Goal: Transaction & Acquisition: Purchase product/service

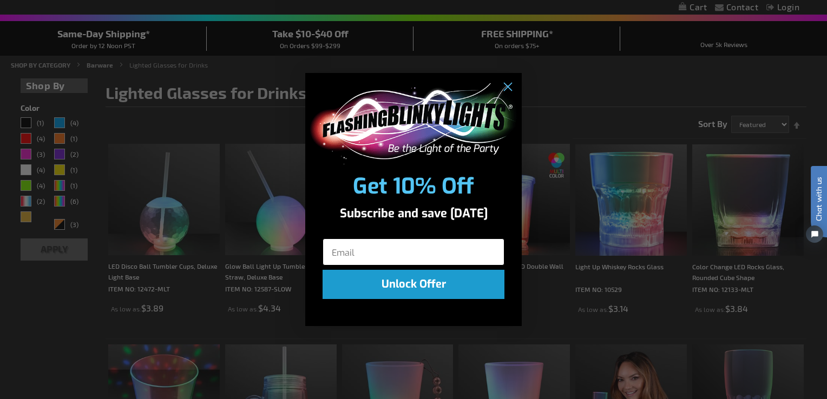
click at [369, 249] on input "Email" at bounding box center [414, 252] width 182 height 27
type input "[EMAIL_ADDRESS][DOMAIN_NAME]"
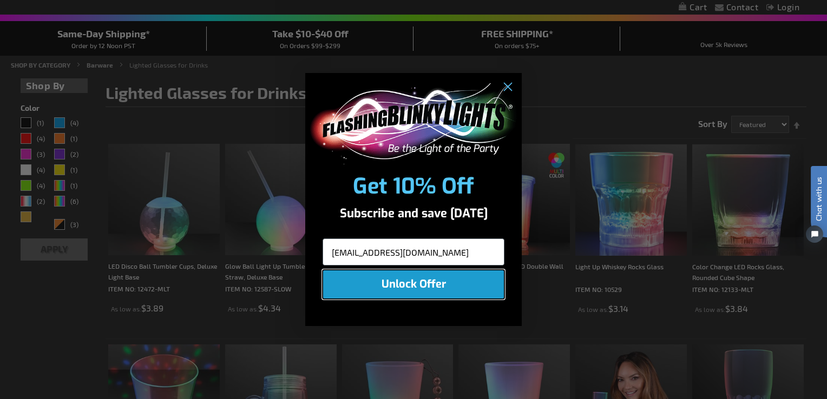
click at [397, 290] on button "Unlock Offer" at bounding box center [414, 284] width 182 height 29
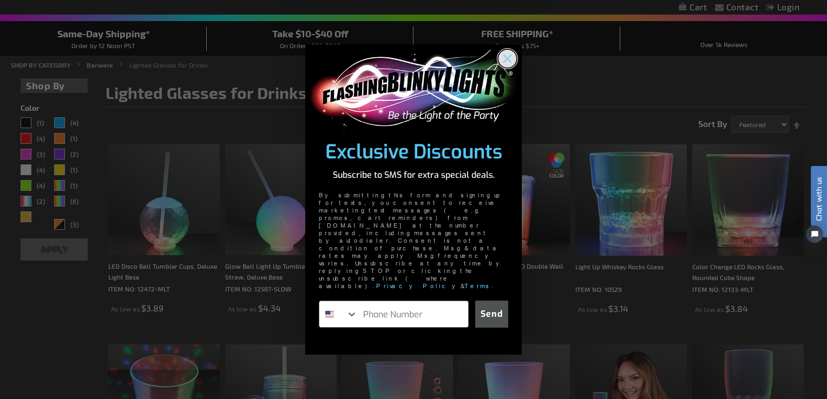
click at [507, 68] on circle "Close dialog" at bounding box center [507, 59] width 18 height 18
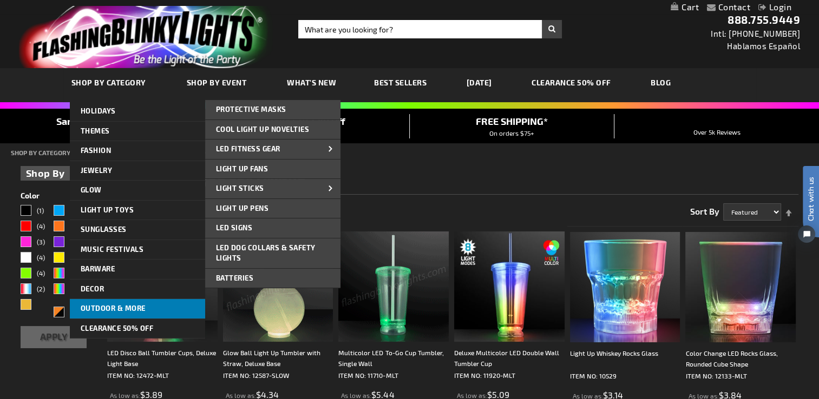
click at [99, 313] on link "Outdoor & More" at bounding box center [137, 308] width 135 height 19
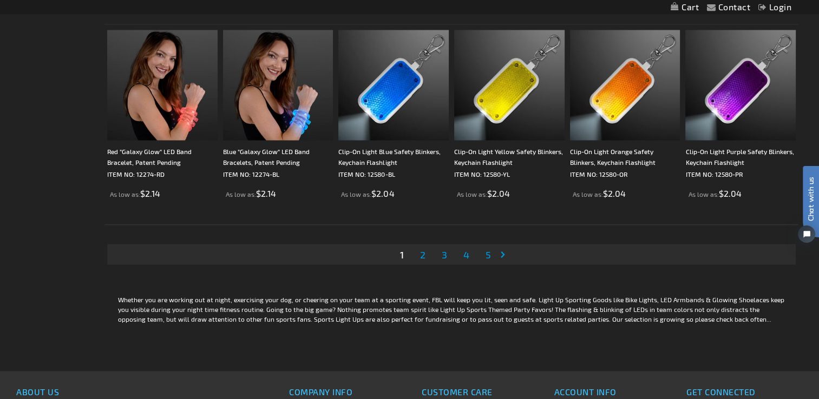
scroll to position [2102, 0]
click at [426, 254] on link "Page 2" at bounding box center [423, 254] width 10 height 16
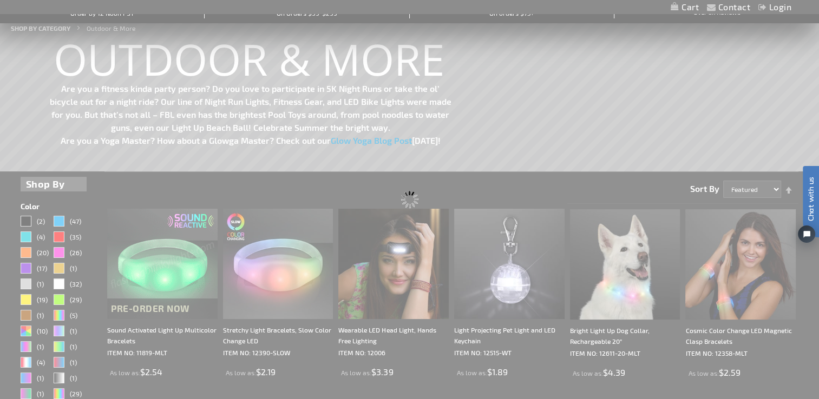
scroll to position [121, 0]
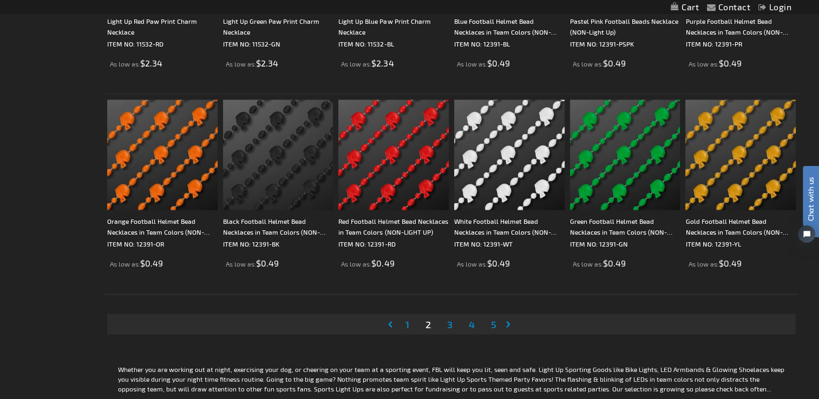
scroll to position [2033, 0]
click at [446, 327] on link "Page 3" at bounding box center [450, 324] width 10 height 16
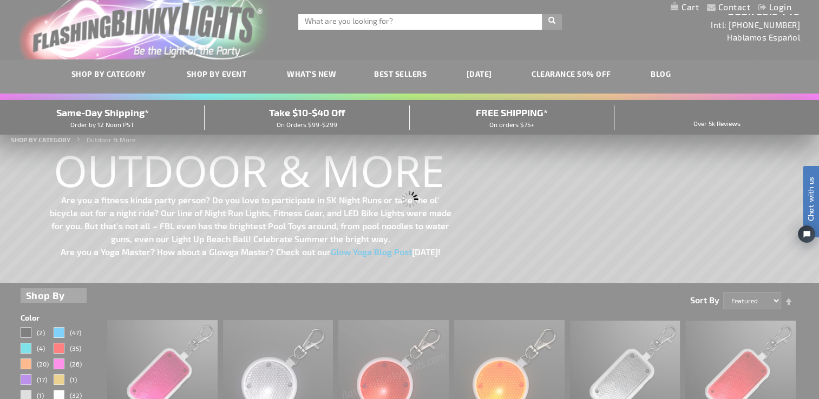
scroll to position [0, 0]
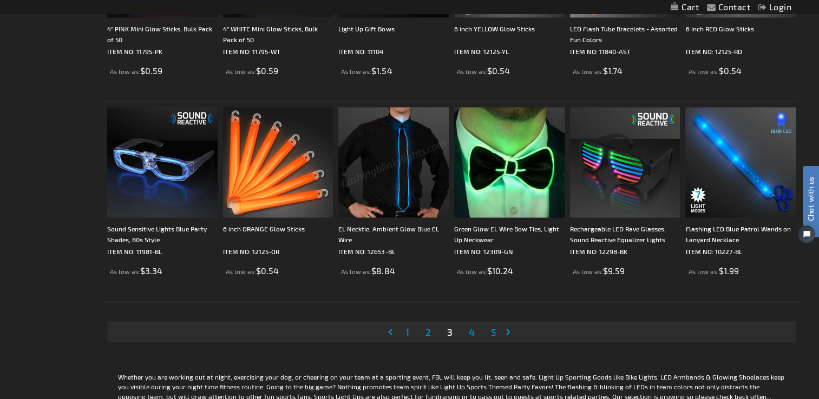
scroll to position [2026, 0]
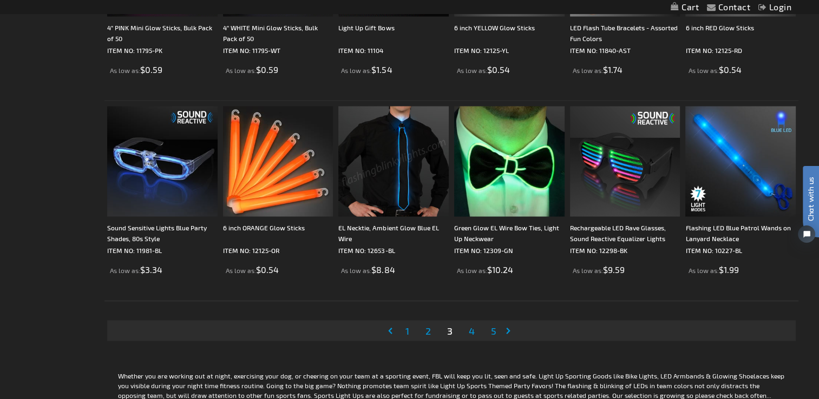
click at [470, 329] on span "4" at bounding box center [472, 331] width 6 height 12
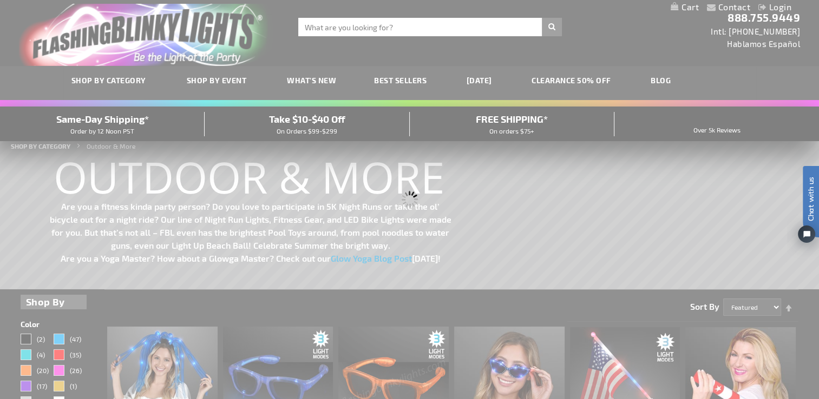
scroll to position [0, 0]
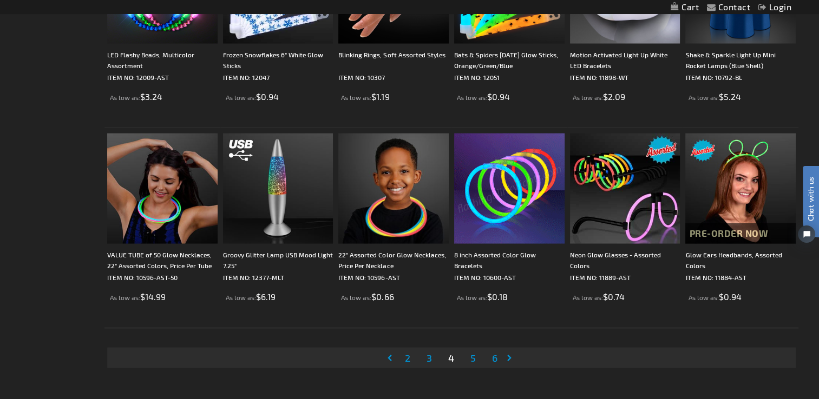
scroll to position [2010, 0]
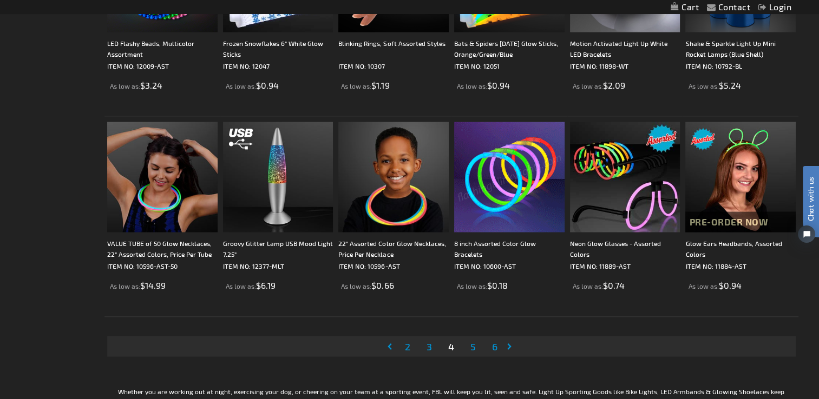
click at [472, 344] on span "5" at bounding box center [472, 346] width 5 height 12
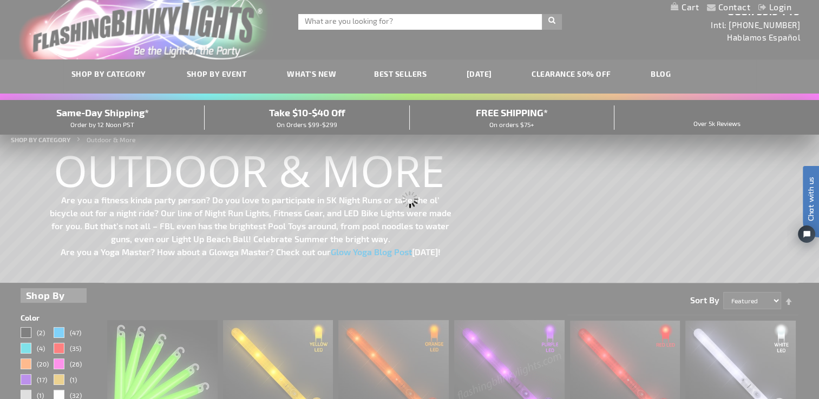
scroll to position [0, 0]
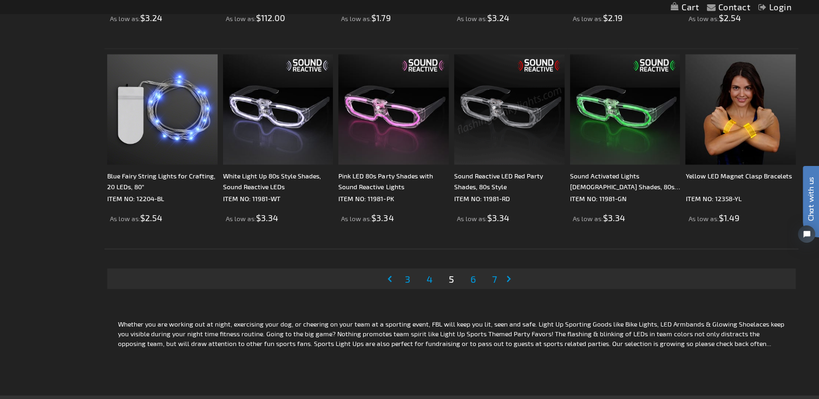
scroll to position [2078, 0]
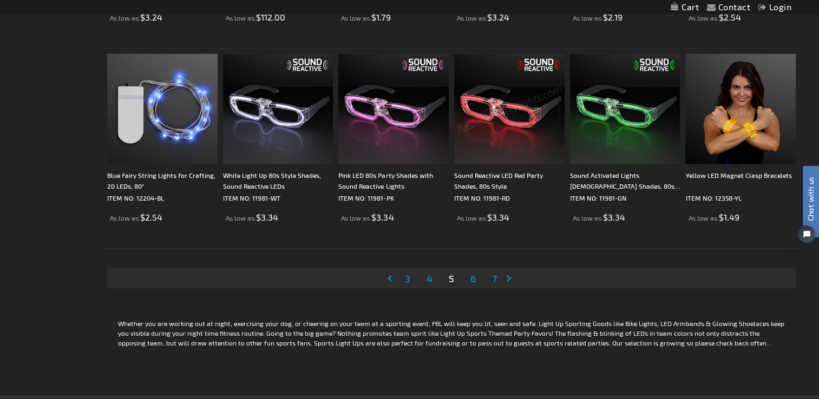
click at [473, 278] on span "6" at bounding box center [472, 279] width 5 height 12
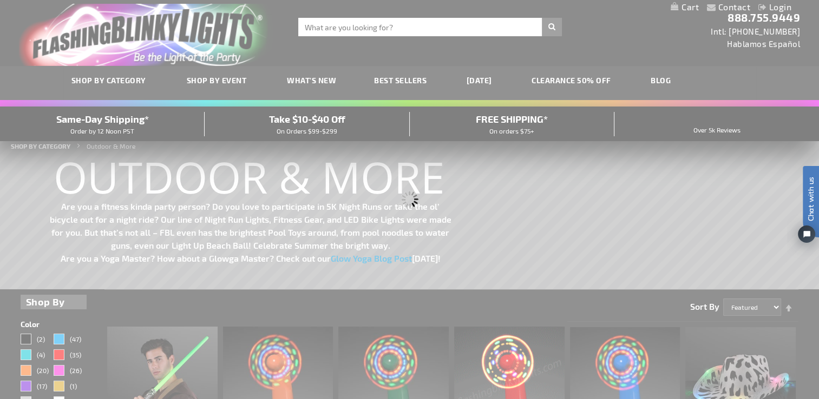
scroll to position [0, 0]
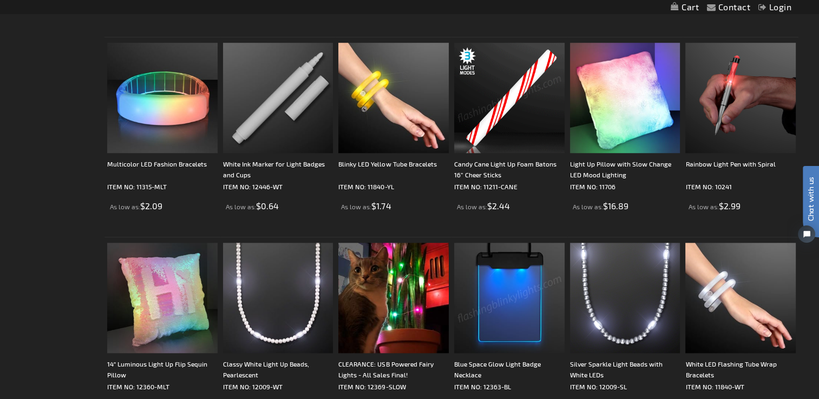
scroll to position [885, 0]
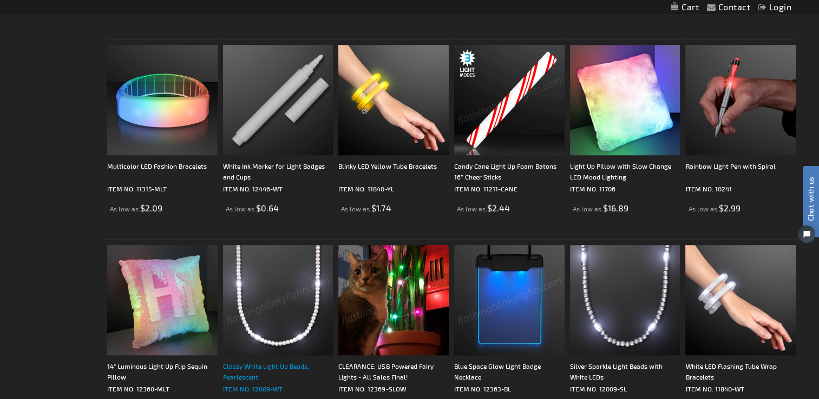
click at [266, 376] on div "Classy White Light Up Beads, Pearlescent" at bounding box center [278, 372] width 110 height 22
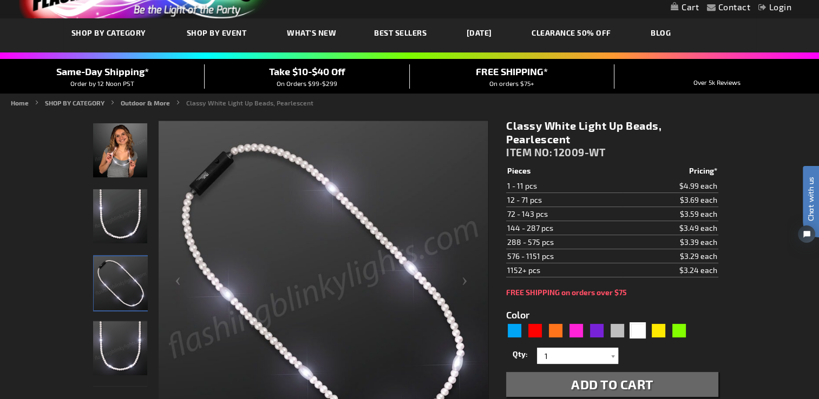
scroll to position [49, 0]
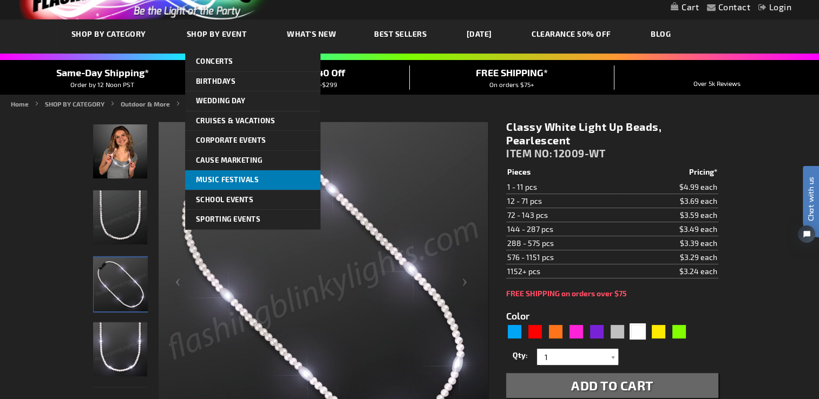
click at [223, 179] on span "Music Festivals" at bounding box center [227, 179] width 63 height 9
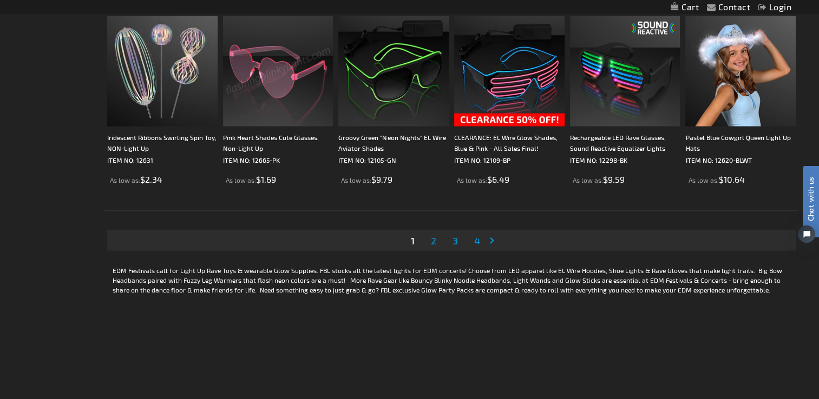
scroll to position [2125, 0]
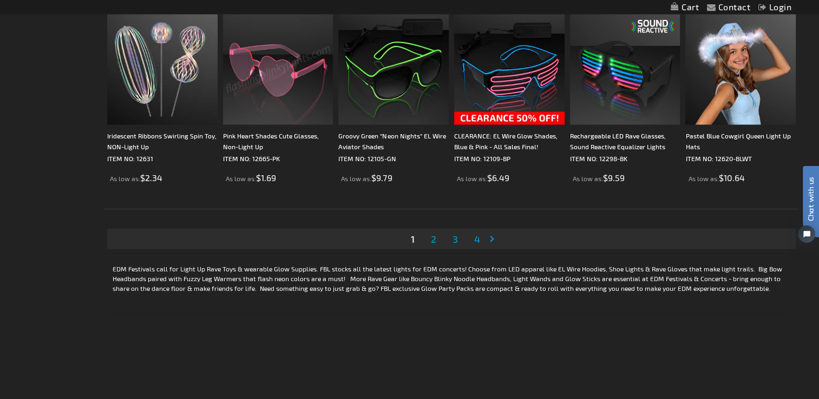
click at [435, 239] on span "2" at bounding box center [433, 239] width 5 height 12
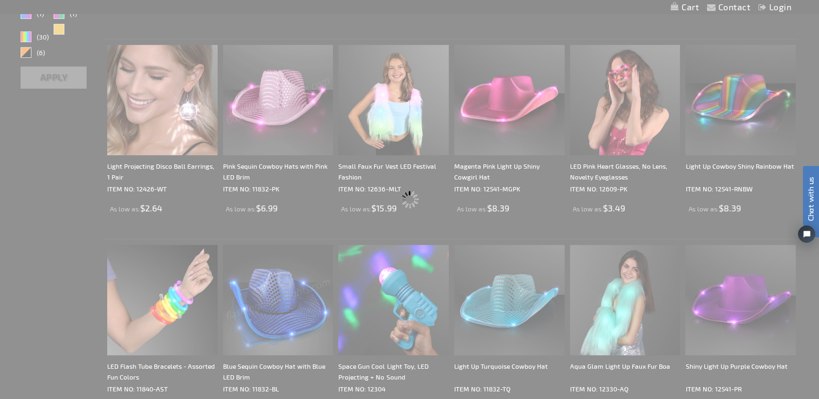
scroll to position [0, 0]
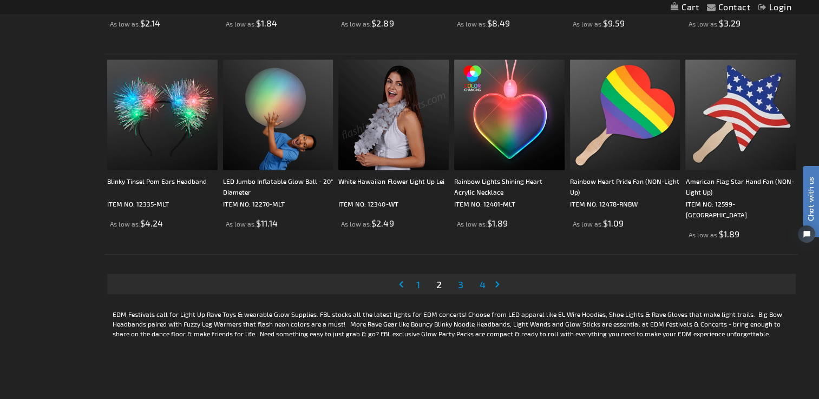
scroll to position [2080, 0]
